Goal: Task Accomplishment & Management: Use online tool/utility

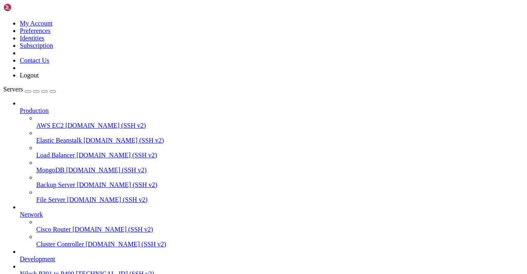
scroll to position [80, 0]
click at [79, 270] on span "[TECHNICAL_ID] (SSH v2)" at bounding box center [115, 273] width 78 height 7
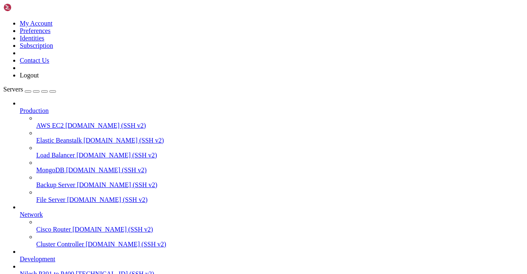
scroll to position [0, 0]
